Goal: Task Accomplishment & Management: Manage account settings

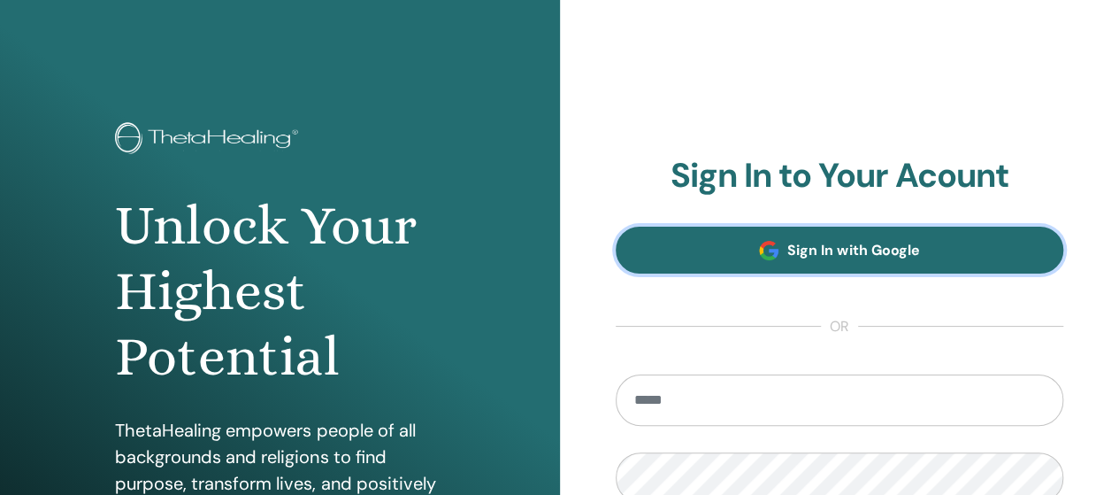
click at [897, 263] on link "Sign In with Google" at bounding box center [840, 250] width 449 height 47
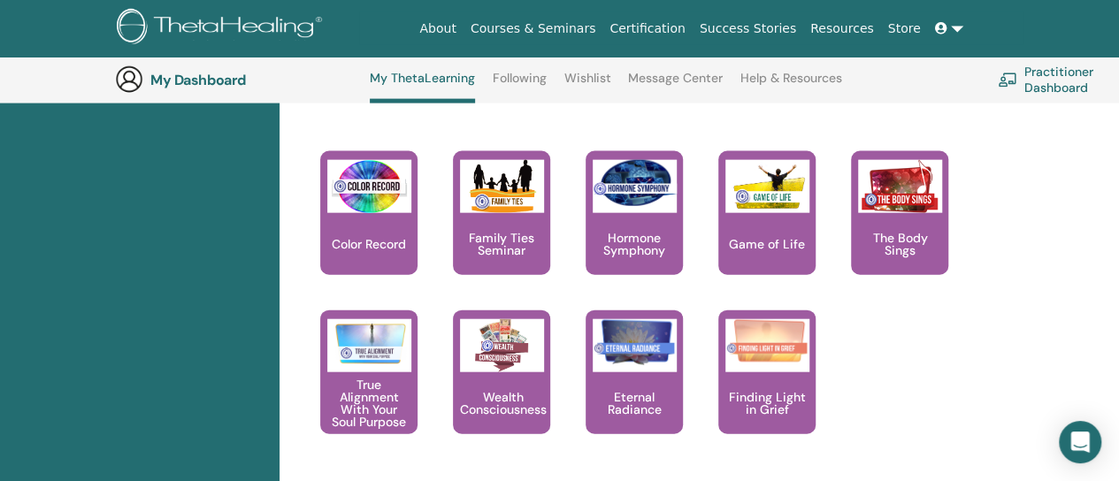
scroll to position [1904, 0]
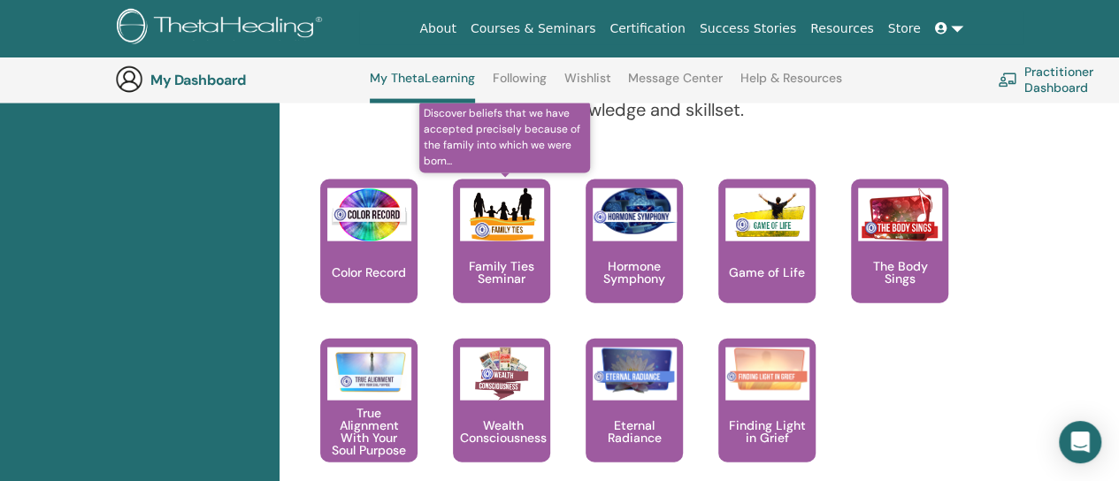
click at [495, 272] on p "Family Ties Seminar" at bounding box center [501, 272] width 97 height 25
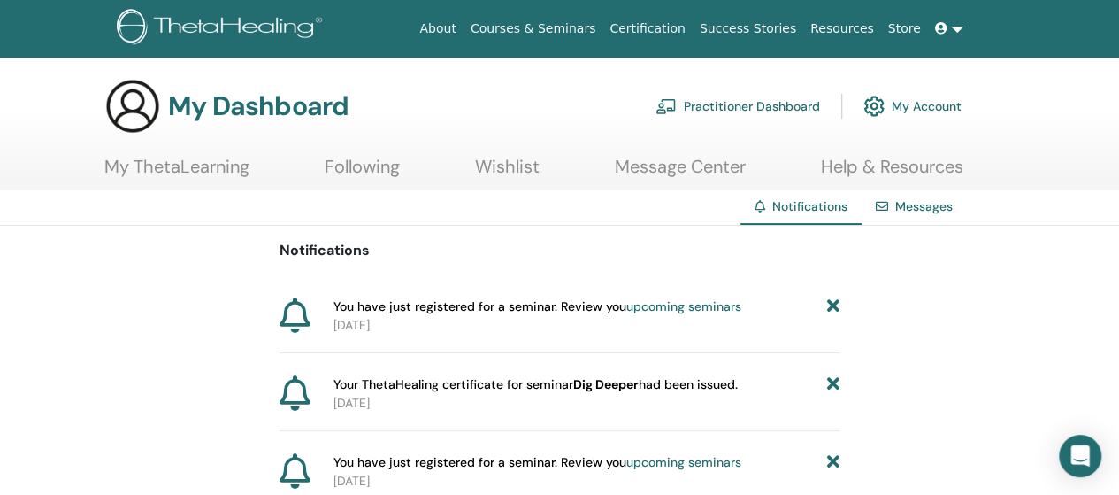
click at [940, 28] on icon at bounding box center [941, 28] width 12 height 12
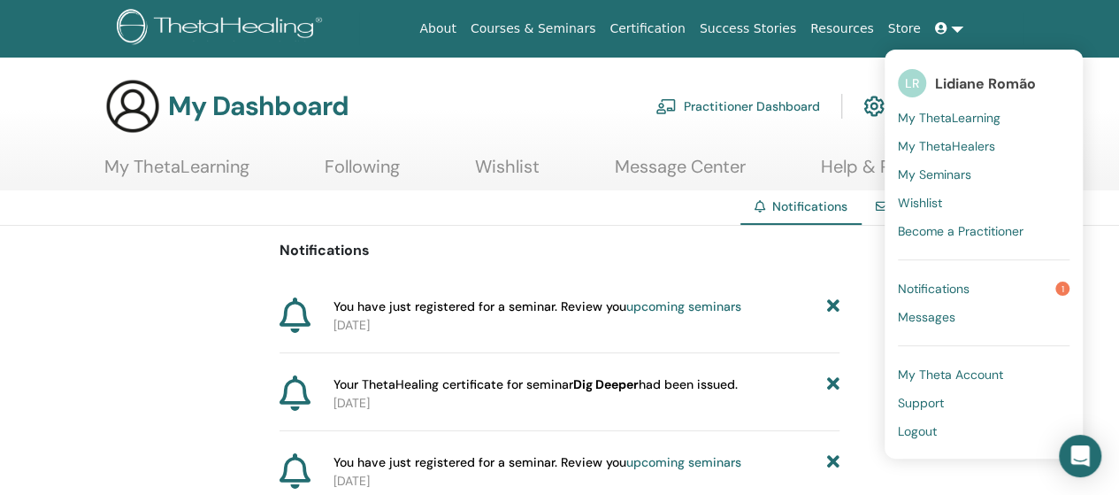
click at [927, 427] on span "Logout" at bounding box center [917, 431] width 39 height 16
